Goal: Transaction & Acquisition: Purchase product/service

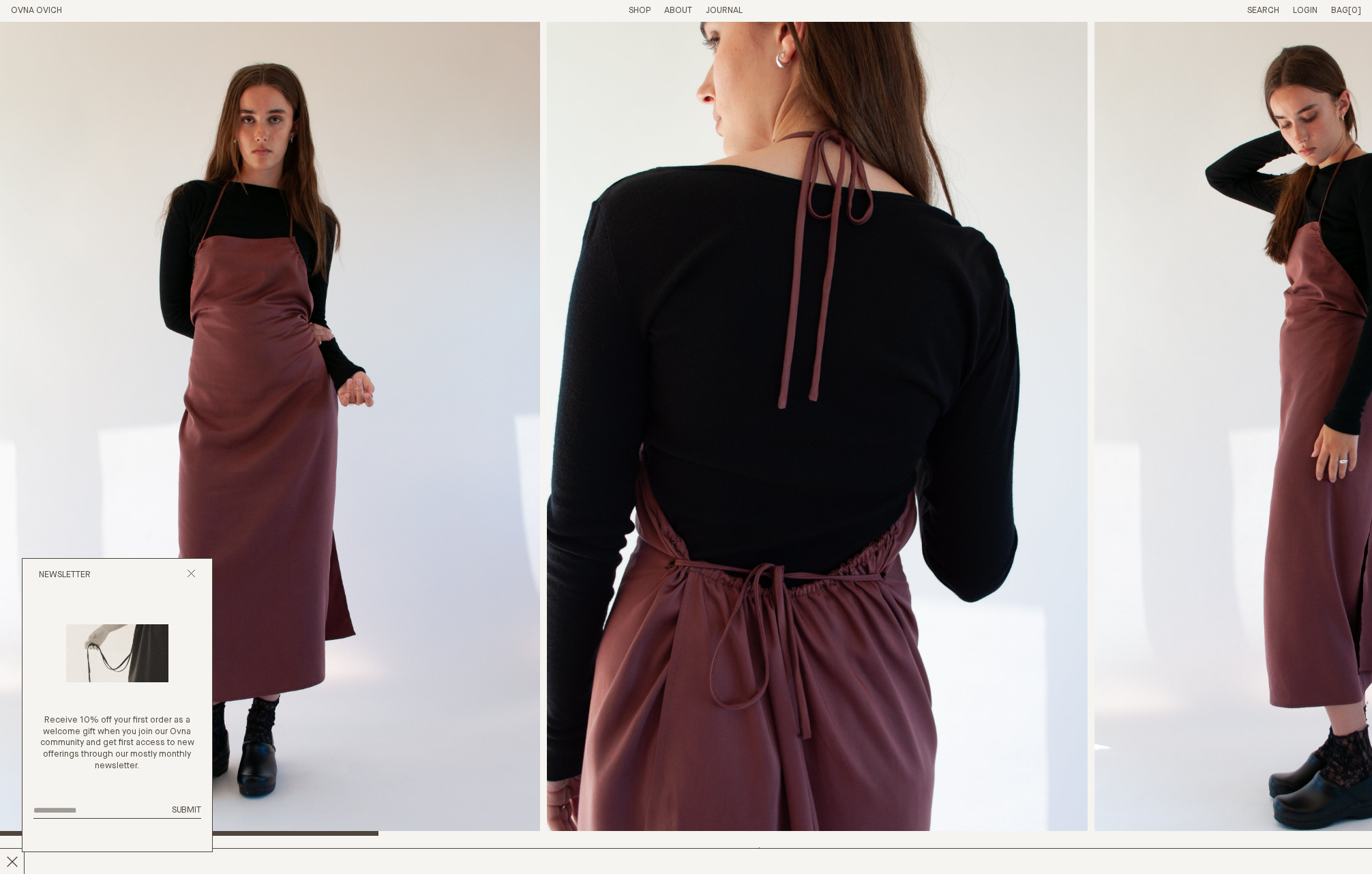
click at [335, 317] on img "1 / 8" at bounding box center [270, 429] width 540 height 814
click at [1194, 279] on img "3 / 8" at bounding box center [1365, 429] width 540 height 814
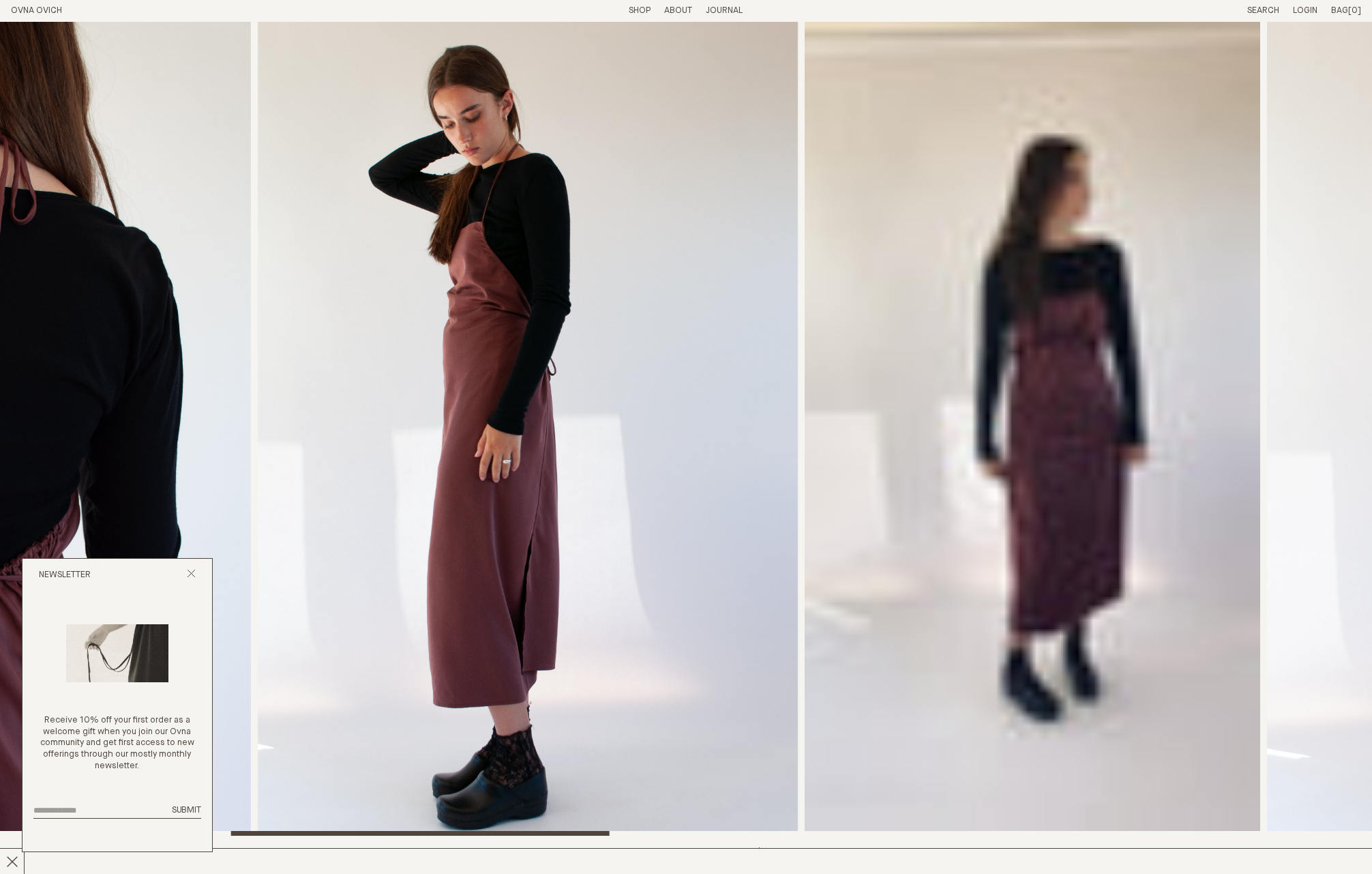
click at [377, 256] on img "3 / 8" at bounding box center [528, 429] width 540 height 814
click at [1273, 12] on link "Search" at bounding box center [1263, 11] width 32 height 9
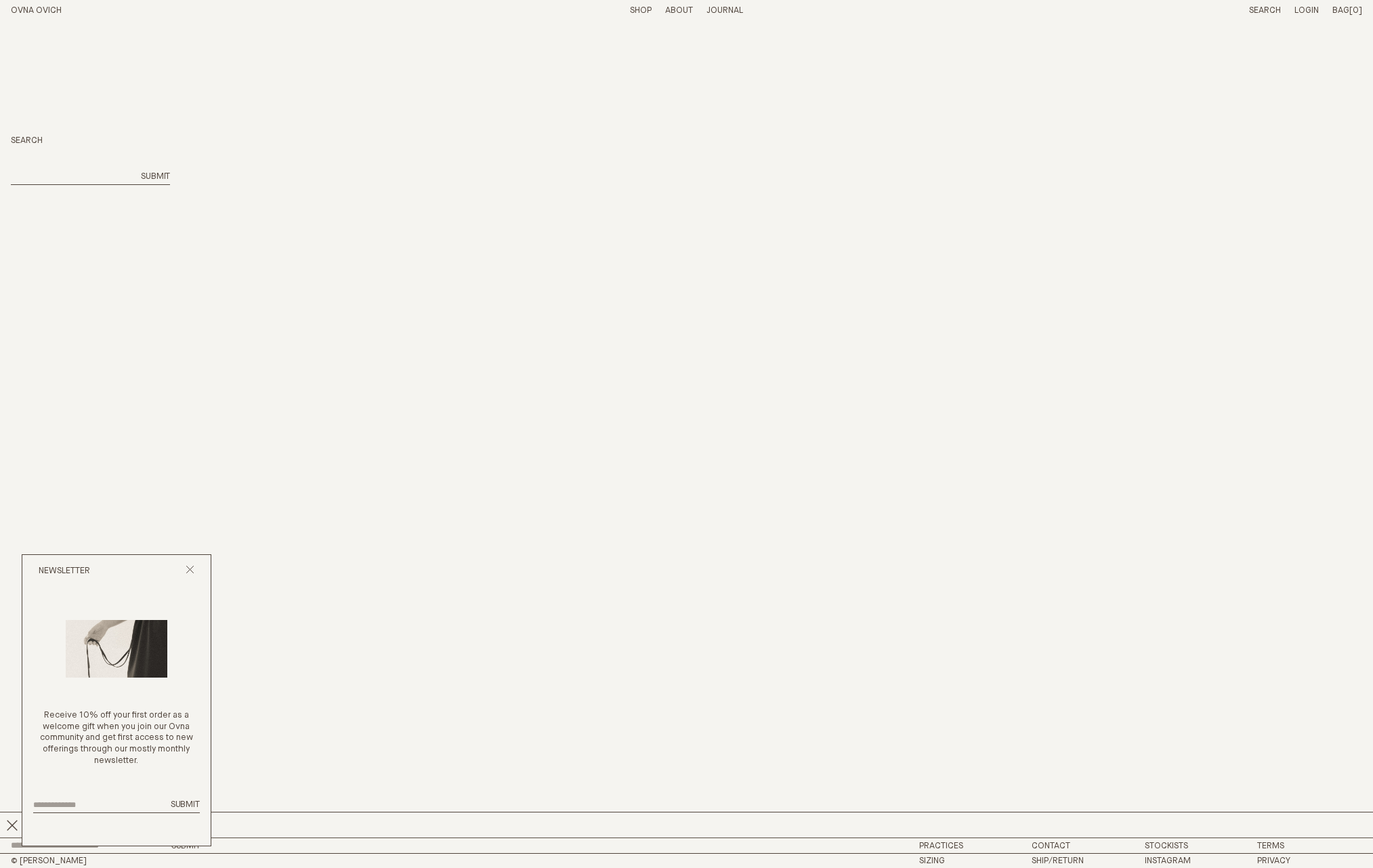
click at [61, 171] on input "search" at bounding box center [72, 177] width 122 height 12
type input "*****"
click at [153, 176] on button "Submit" at bounding box center [155, 177] width 29 height 12
